Goal: Task Accomplishment & Management: Complete application form

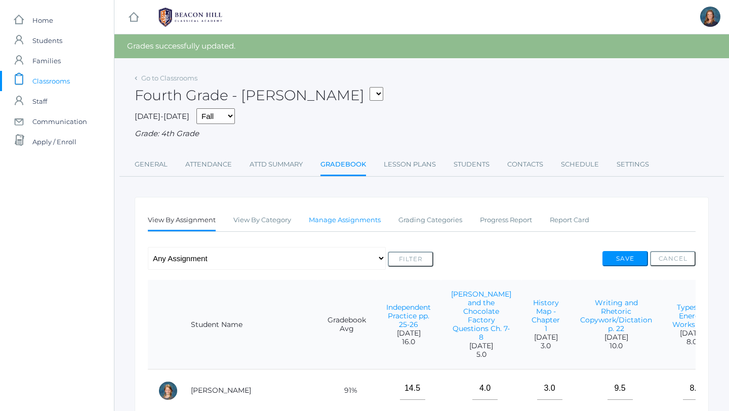
click at [361, 221] on link "Manage Assignments" at bounding box center [345, 220] width 72 height 20
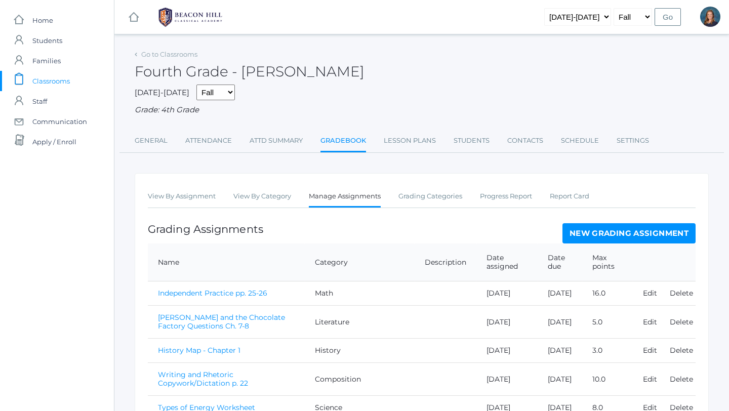
click at [611, 229] on link "New Grading Assignment" at bounding box center [628, 233] width 133 height 20
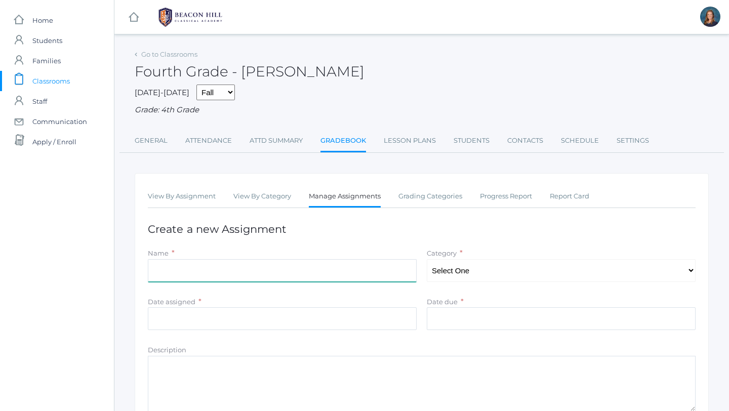
click at [385, 267] on input "Name" at bounding box center [282, 270] width 269 height 23
type input "Spelling Quiz 1"
click at [540, 266] on select "Select One Composition Literature LOE/Grammar Math Science History Latin Memory" at bounding box center [560, 270] width 269 height 23
select select "1126"
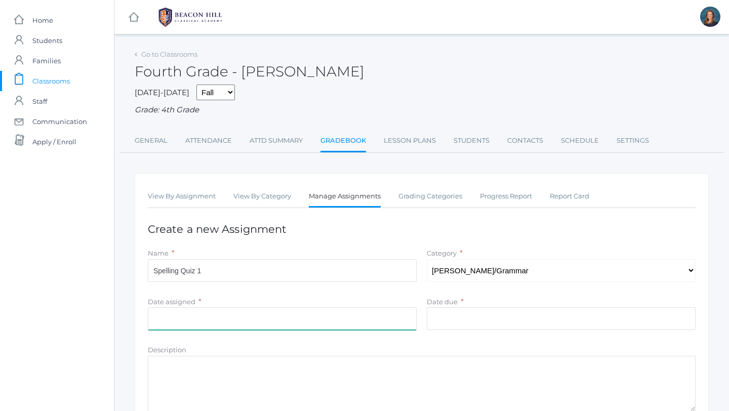
click at [287, 320] on input "Date assigned" at bounding box center [282, 318] width 269 height 23
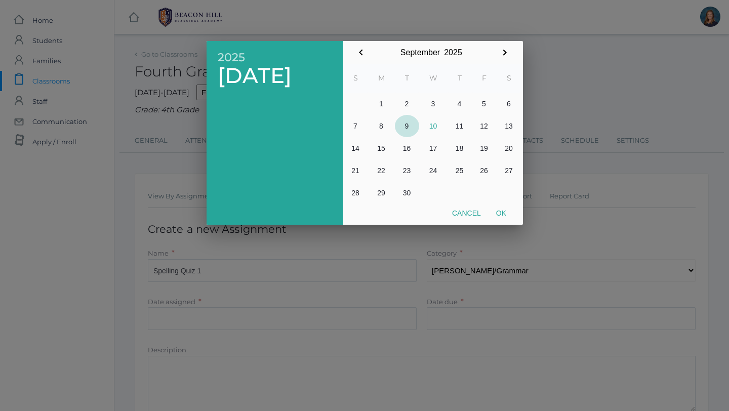
click at [403, 126] on button "9" at bounding box center [407, 126] width 24 height 22
click at [497, 208] on button "Ok" at bounding box center [500, 213] width 25 height 18
type input "2025-09-09"
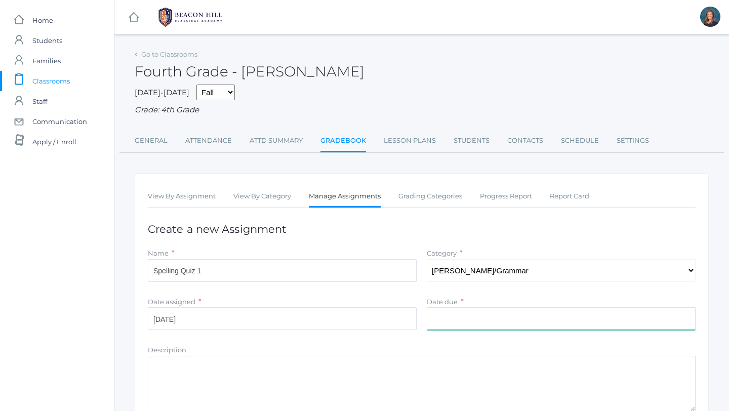
click at [460, 322] on input "Date due" at bounding box center [560, 318] width 269 height 23
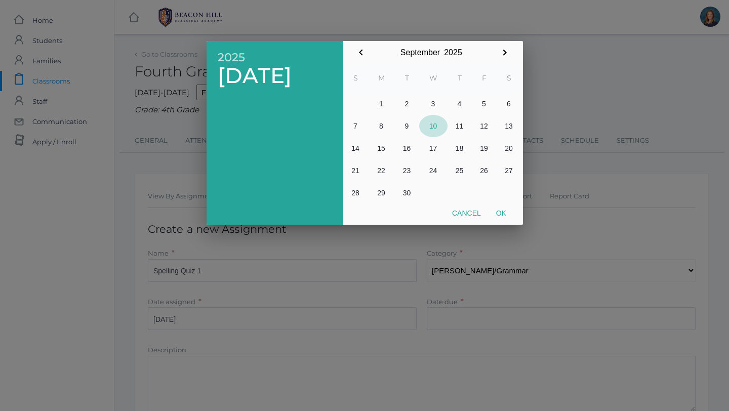
click at [434, 119] on button "10" at bounding box center [433, 126] width 28 height 22
click at [502, 212] on button "Ok" at bounding box center [500, 213] width 25 height 18
type input "[DATE]"
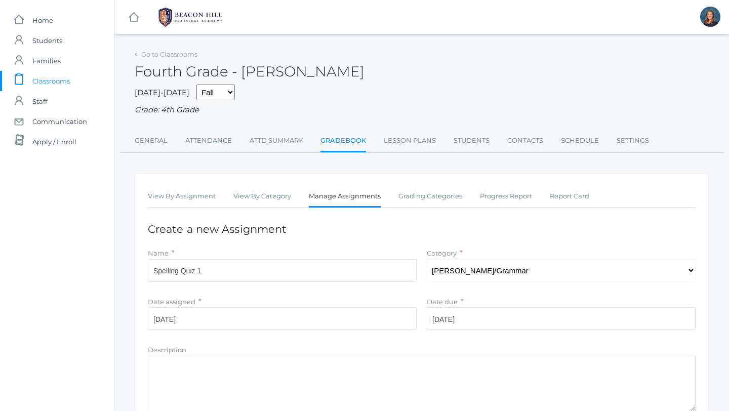
scroll to position [81, 0]
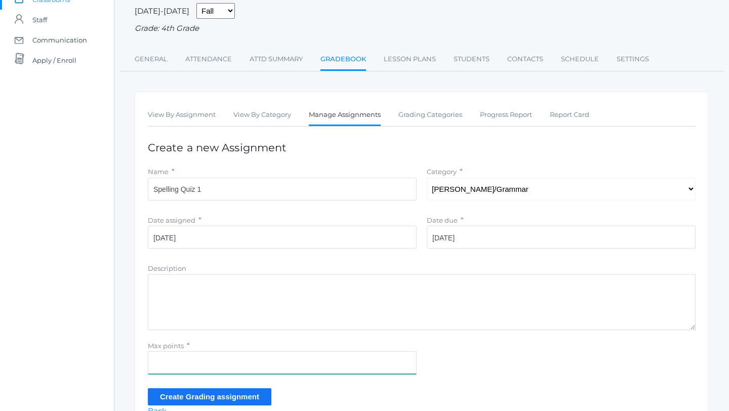
click at [227, 359] on input "Max points" at bounding box center [282, 362] width 269 height 23
type input "15"
click at [212, 398] on input "Create Grading assignment" at bounding box center [209, 396] width 123 height 17
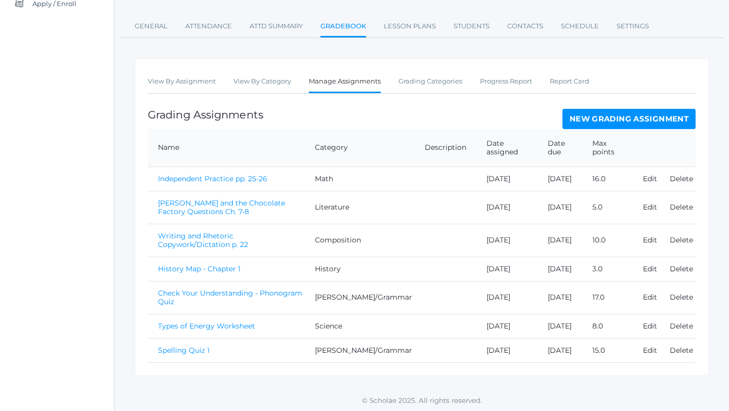
scroll to position [165, 0]
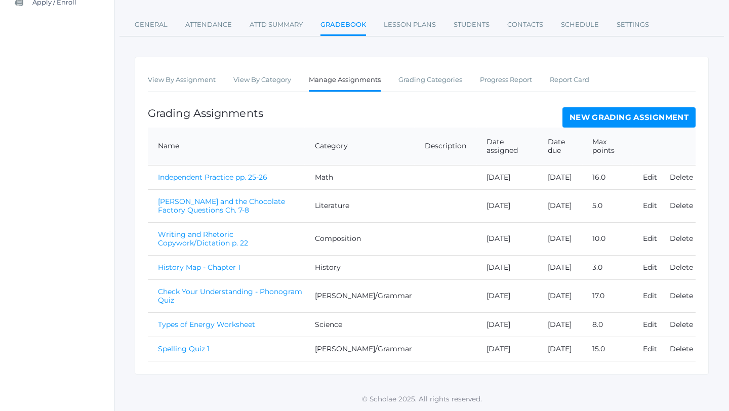
click at [183, 349] on link "Spelling Quiz 1" at bounding box center [184, 348] width 52 height 9
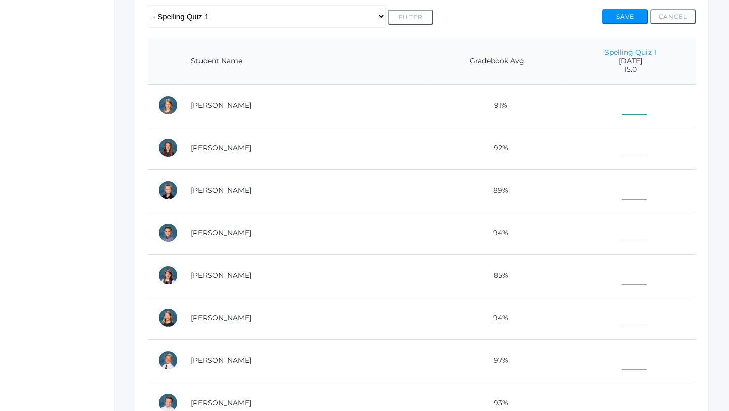
click at [631, 105] on input"] "text" at bounding box center [633, 103] width 25 height 23
type input"] "8"
click at [622, 147] on input"] "text" at bounding box center [633, 146] width 25 height 23
type input"] "15"
click at [623, 197] on input"] "text" at bounding box center [633, 188] width 25 height 23
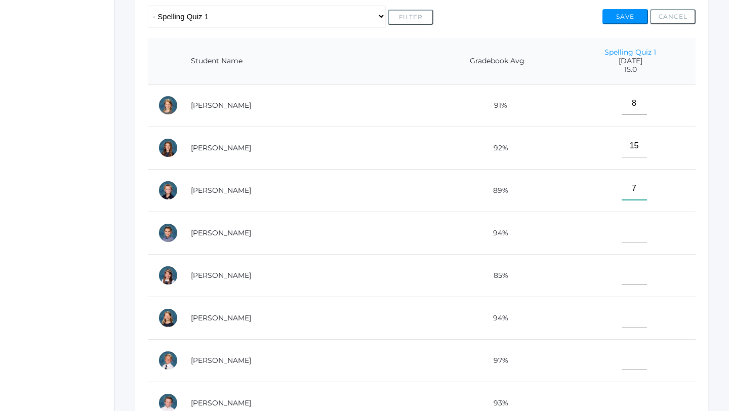
type input"] "7"
click at [621, 235] on input"] "text" at bounding box center [633, 231] width 25 height 23
type input"] "13"
click at [627, 279] on input"] "text" at bounding box center [633, 273] width 25 height 23
type input"] "15"
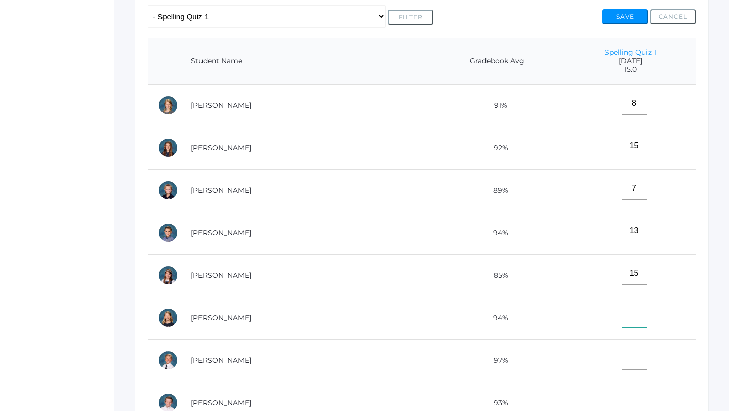
click at [624, 321] on input"] "text" at bounding box center [633, 316] width 25 height 23
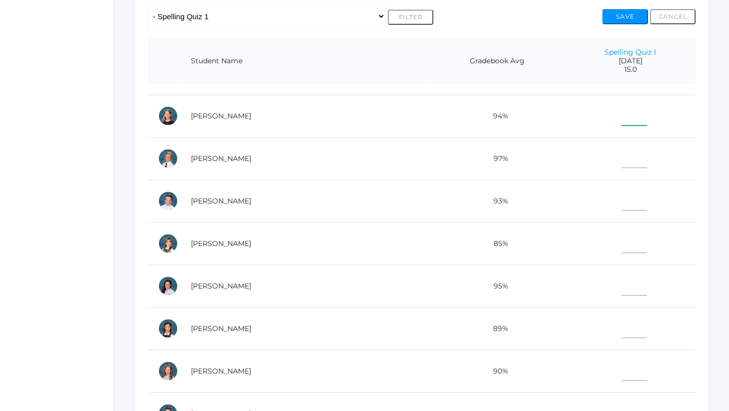
scroll to position [206, 0]
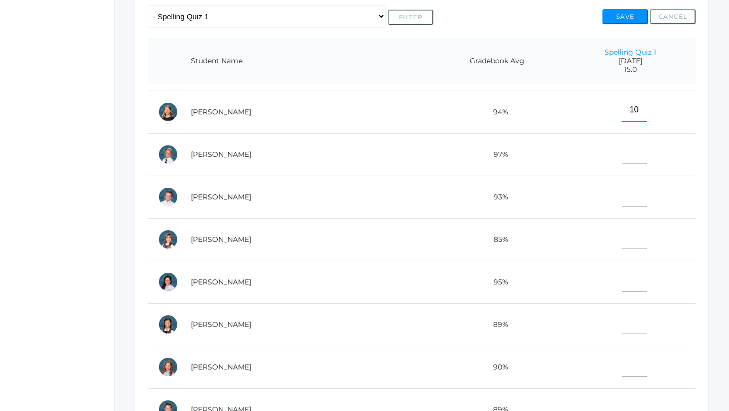
type input"] "10"
click at [624, 157] on input"] "text" at bounding box center [633, 152] width 25 height 23
type input"] "15"
click at [622, 192] on input"] "text" at bounding box center [633, 195] width 25 height 23
type input"] "15"
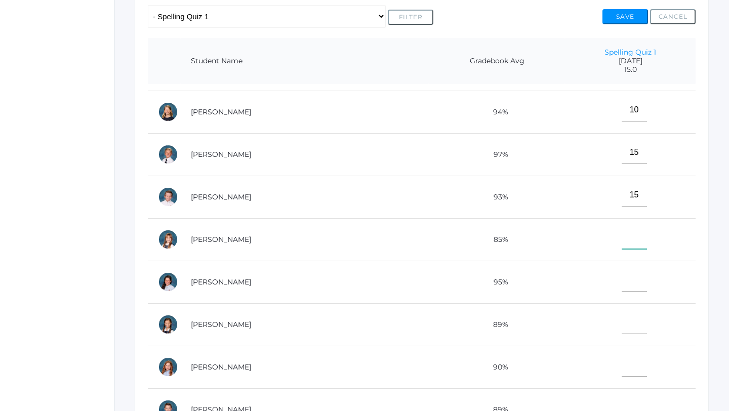
click at [621, 241] on input"] "text" at bounding box center [633, 237] width 25 height 23
type input"] "15"
click at [621, 279] on input"] "text" at bounding box center [633, 280] width 25 height 23
type input"] "15"
click at [626, 326] on input"] "text" at bounding box center [633, 322] width 25 height 23
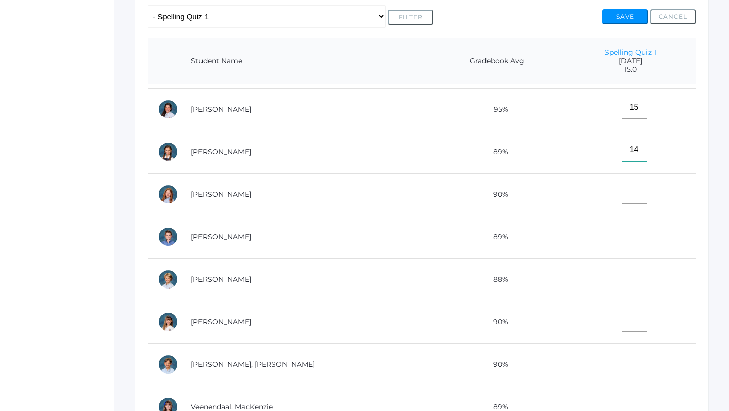
scroll to position [379, 0]
type input"] "14"
click at [621, 196] on input"] "text" at bounding box center [633, 191] width 25 height 23
type input"] "4"
click at [622, 239] on input"] "text" at bounding box center [633, 234] width 25 height 23
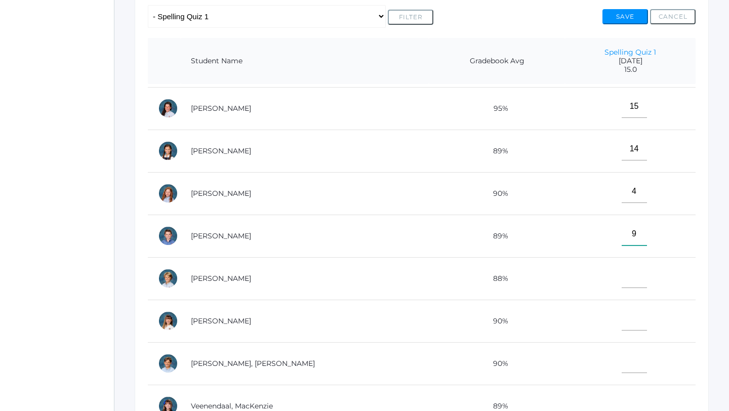
type input"] "9"
click at [626, 276] on input"] "text" at bounding box center [633, 276] width 25 height 23
type input"] "14"
click at [624, 323] on input"] "text" at bounding box center [633, 319] width 25 height 23
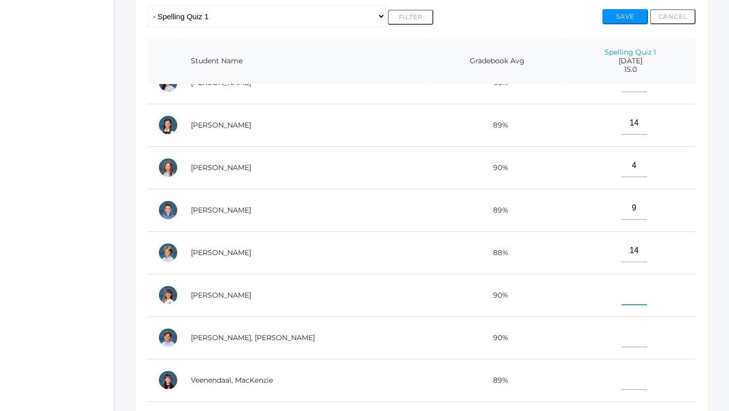
scroll to position [407, 0]
type input"] "15"
click at [622, 335] on input"] "text" at bounding box center [633, 334] width 25 height 23
type input"] "13"
click at [622, 379] on input"] "text" at bounding box center [633, 376] width 25 height 23
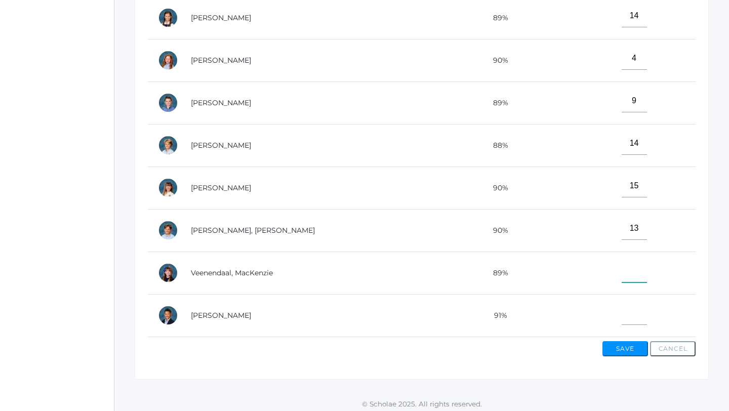
scroll to position [324, 0]
type input"] "15"
click at [621, 315] on input"] "text" at bounding box center [633, 314] width 25 height 23
type input"] "15"
click at [625, 357] on div "View By Assignment View By Category Manage Assignments Grading Categories Progr…" at bounding box center [422, 114] width 574 height 531
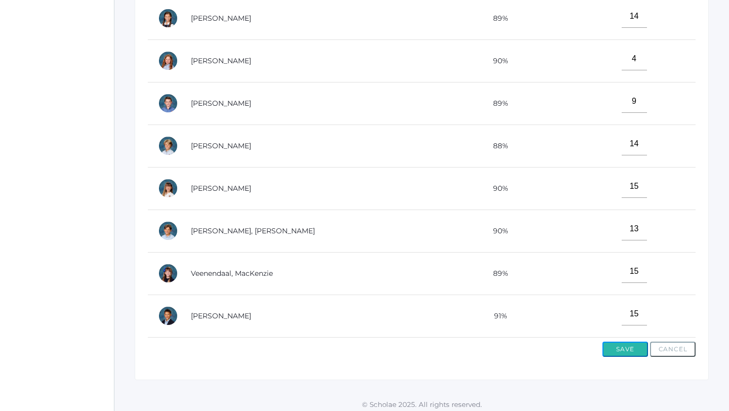
click at [625, 355] on button "Save" at bounding box center [625, 348] width 46 height 15
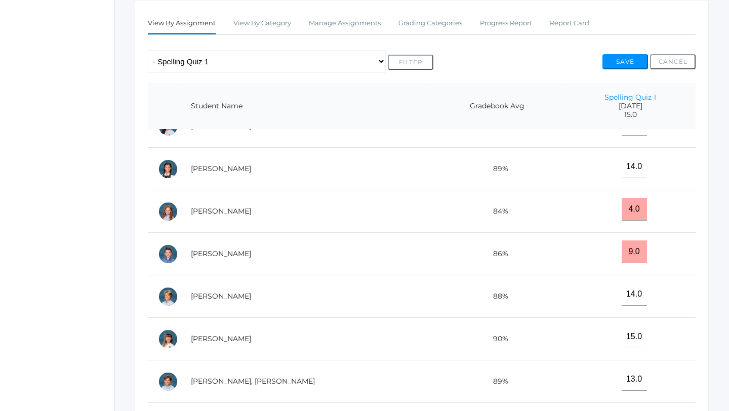
scroll to position [197, 0]
click at [621, 58] on button "Save" at bounding box center [625, 61] width 46 height 15
